Goal: Information Seeking & Learning: Learn about a topic

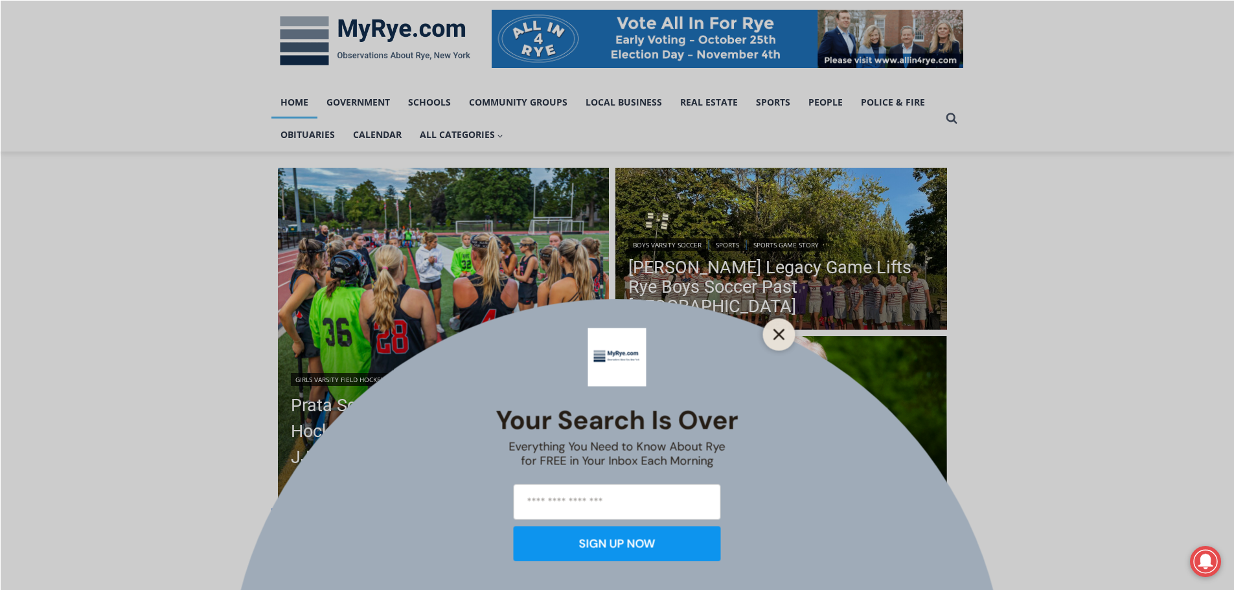
click at [770, 334] on button "Close" at bounding box center [779, 334] width 18 height 18
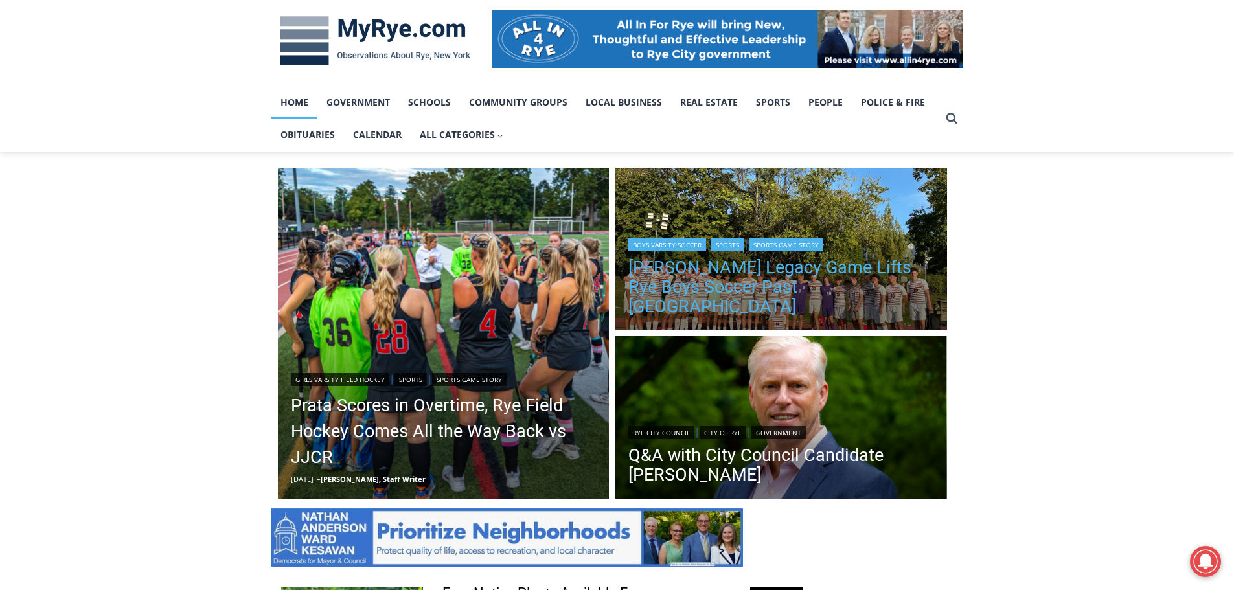
click at [831, 292] on link "Felix Wismer’s Legacy Game Lifts Rye Boys Soccer Past Pleasantville" at bounding box center [781, 287] width 306 height 58
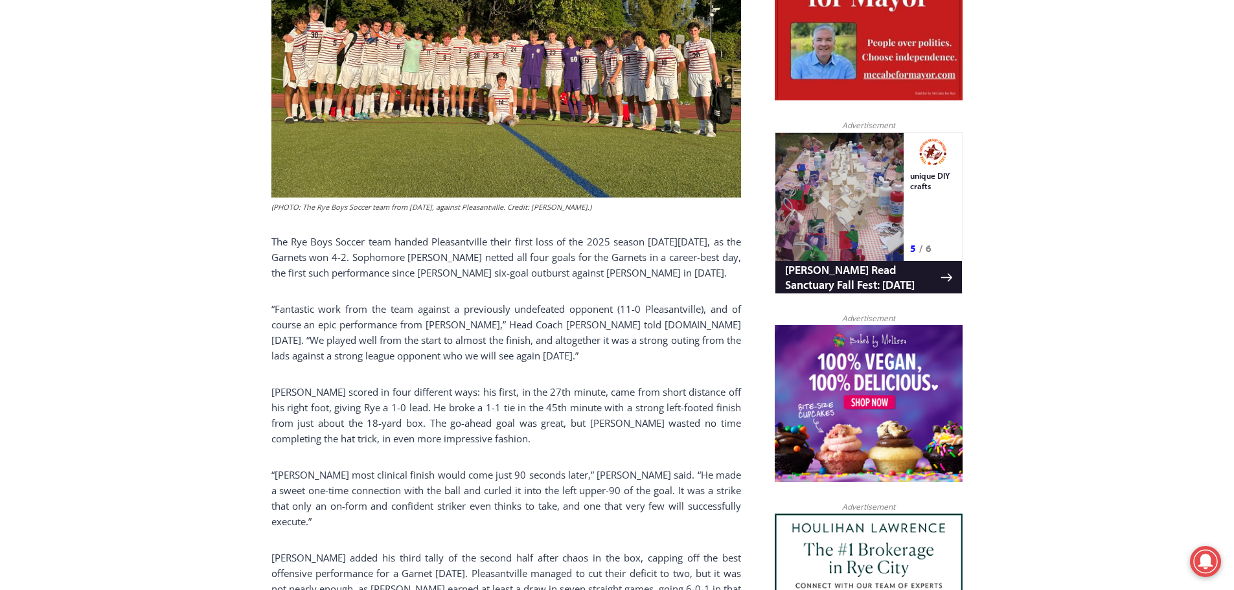
scroll to position [819, 0]
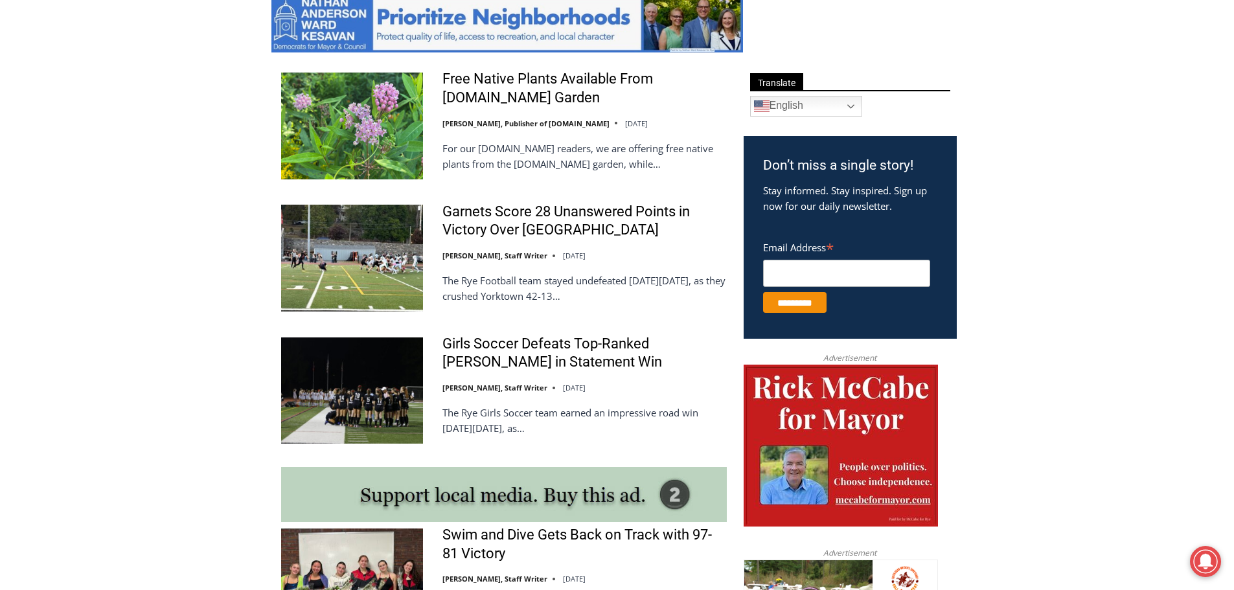
scroll to position [713, 0]
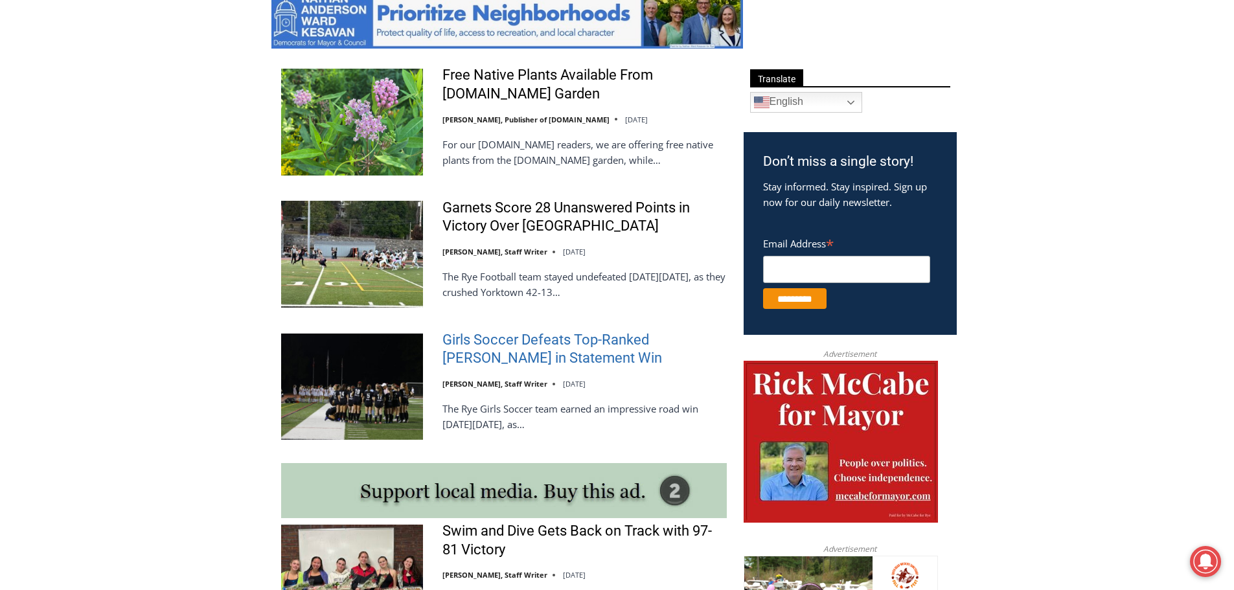
click at [553, 367] on link "Girls Soccer Defeats Top-Ranked [PERSON_NAME] in Statement Win" at bounding box center [584, 349] width 284 height 37
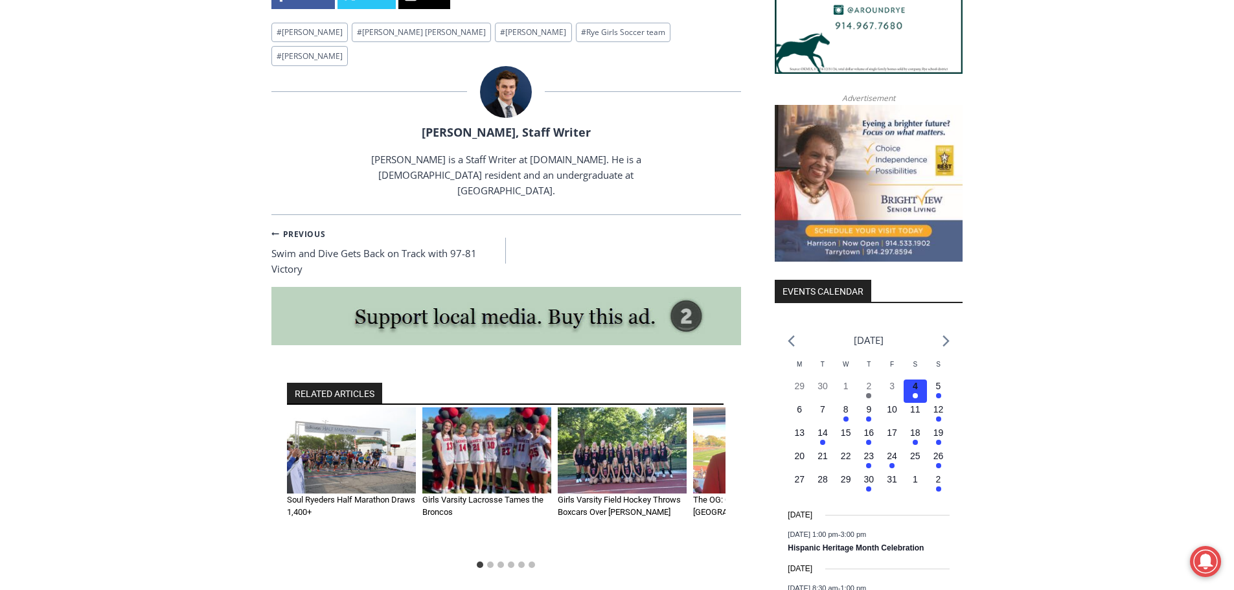
scroll to position [1360, 0]
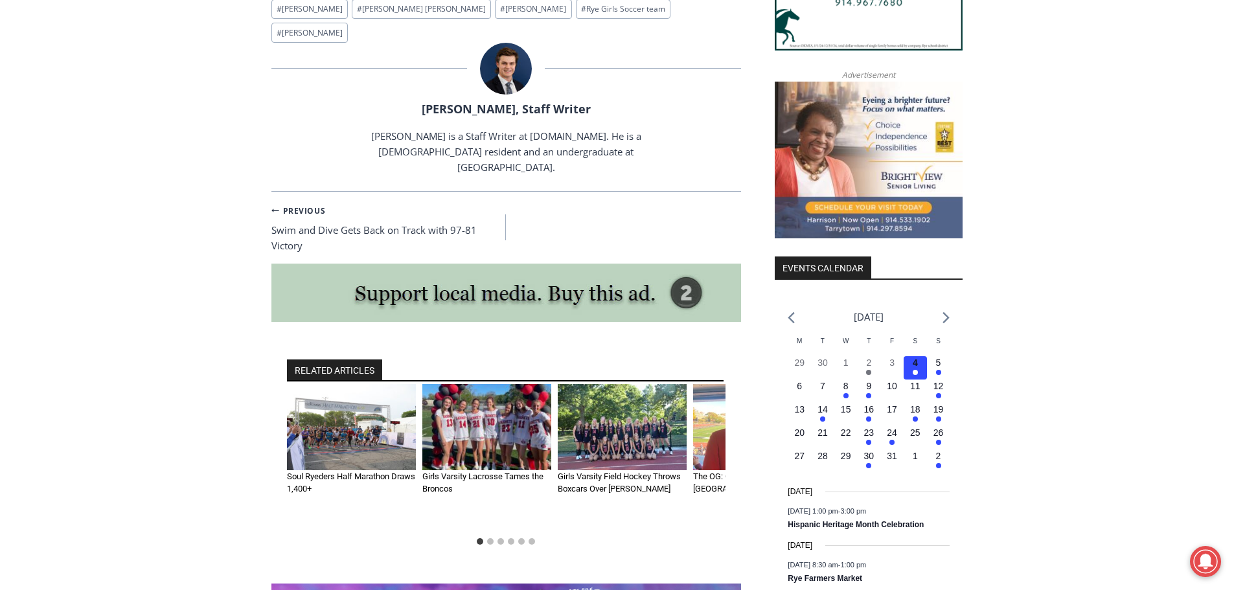
click at [485, 391] on img "2 of 6" at bounding box center [486, 427] width 129 height 86
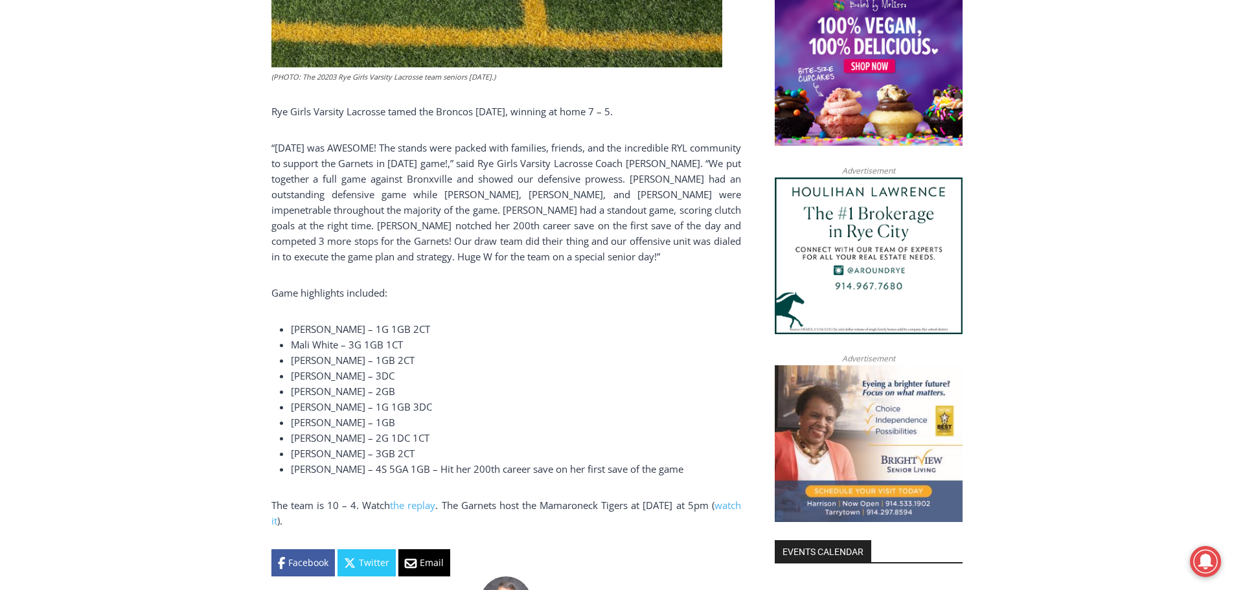
scroll to position [1078, 0]
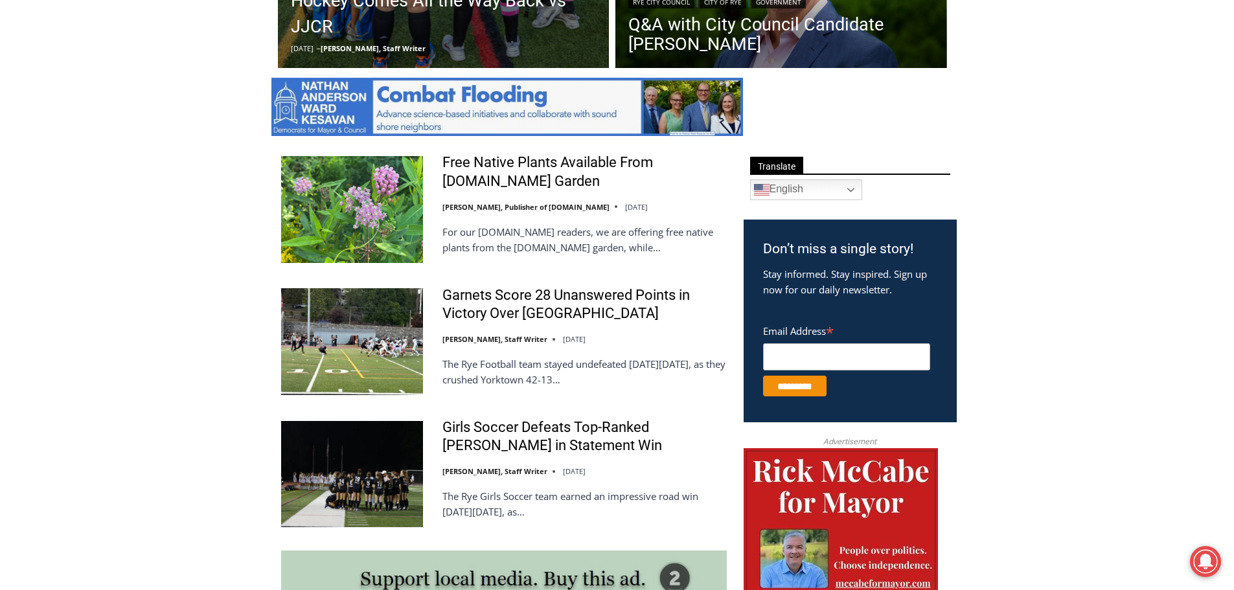
scroll to position [299, 0]
